Goal: Check status: Check status

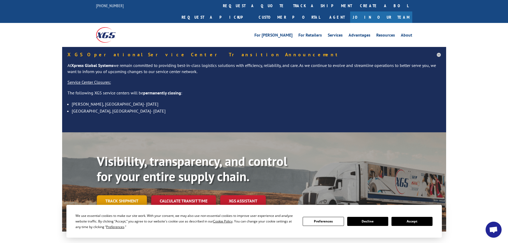
click at [116, 195] on link "Track shipment" at bounding box center [122, 200] width 50 height 11
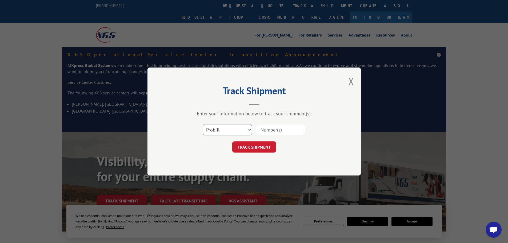
click at [240, 128] on select "Select category... Probill BOL PO" at bounding box center [227, 129] width 49 height 11
click at [272, 132] on input at bounding box center [280, 129] width 49 height 11
paste input "16571202"
type input "16571202"
click at [267, 147] on button "TRACK SHIPMENT" at bounding box center [254, 146] width 44 height 11
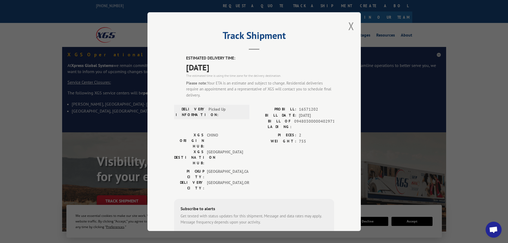
click at [34, 212] on div "Track Shipment ESTIMATED DELIVERY TIME: [DATE] The estimated time is using the …" at bounding box center [254, 121] width 508 height 243
click at [26, 39] on div "Track Shipment ESTIMATED DELIVERY TIME: [DATE] The estimated time is using the …" at bounding box center [254, 121] width 508 height 243
click at [345, 26] on div "Track Shipment ESTIMATED DELIVERY TIME: [DATE] The estimated time is using the …" at bounding box center [253, 121] width 213 height 219
click at [348, 27] on button "Close modal" at bounding box center [351, 26] width 6 height 14
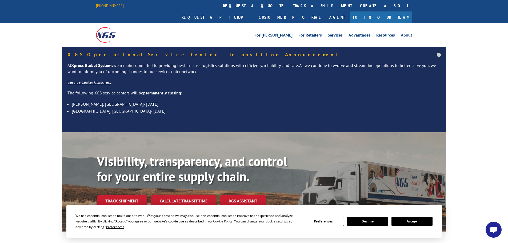
click at [96, 5] on link "[PHONE_NUMBER]" at bounding box center [110, 5] width 28 height 5
